Goal: Transaction & Acquisition: Subscribe to service/newsletter

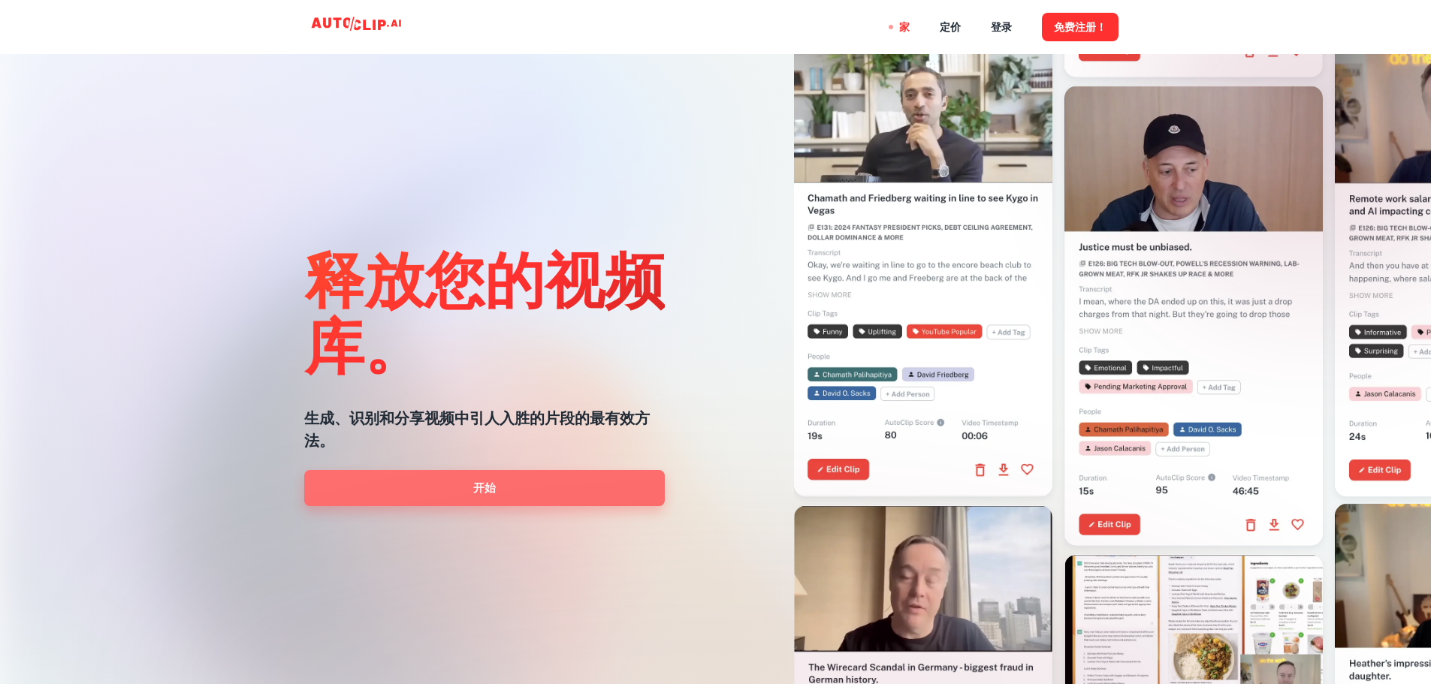
click at [452, 492] on link "开始" at bounding box center [484, 488] width 361 height 36
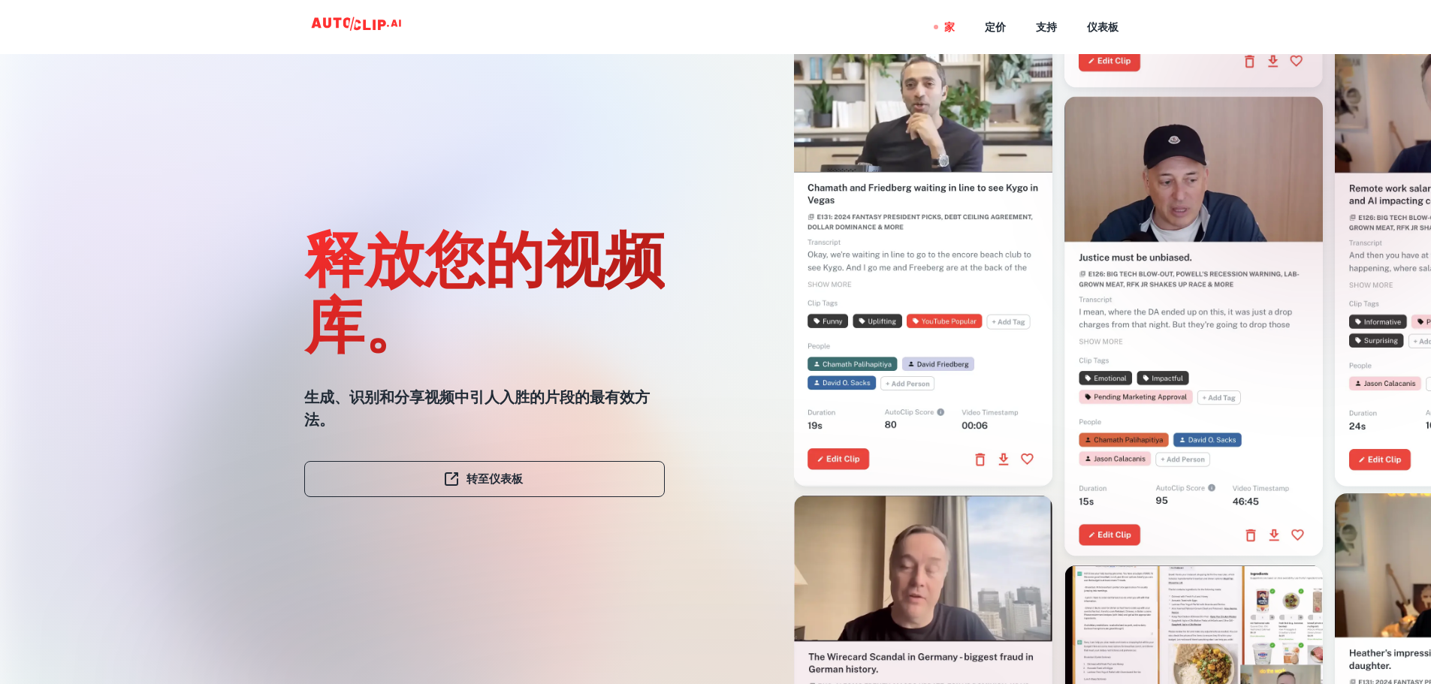
click at [614, 20] on div "家 定价 支持 仪表板" at bounding box center [716, 27] width 902 height 54
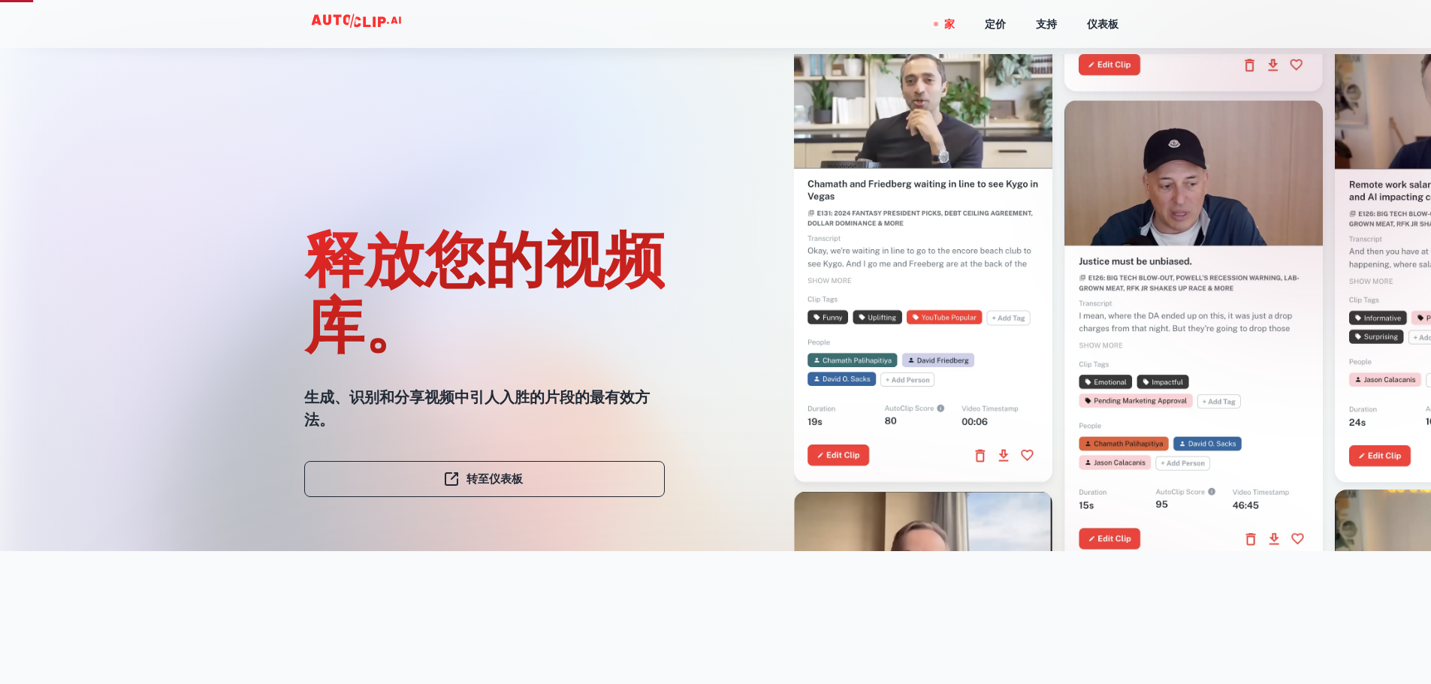
scroll to position [150, 0]
